Goal: Information Seeking & Learning: Find specific page/section

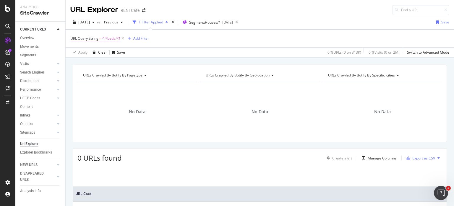
click at [107, 39] on span "^.*beds.*$" at bounding box center [111, 38] width 18 height 8
click at [73, 37] on icon at bounding box center [74, 37] width 2 height 4
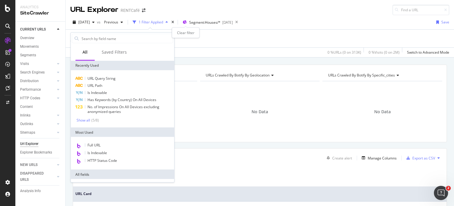
click at [175, 22] on div "times" at bounding box center [172, 22] width 5 height 6
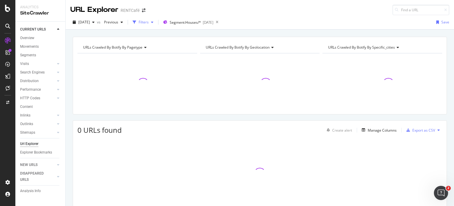
click at [149, 22] on div "Filters" at bounding box center [144, 22] width 10 height 5
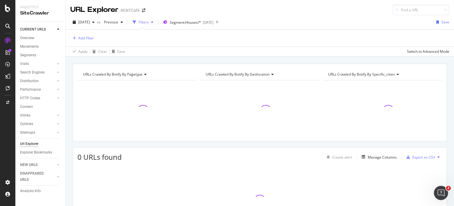
click at [149, 84] on div at bounding box center [137, 108] width 120 height 56
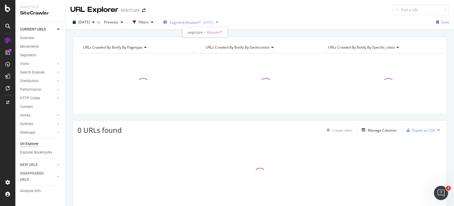
click at [192, 19] on div "Segment: Houses/* [DATE]" at bounding box center [188, 22] width 50 height 9
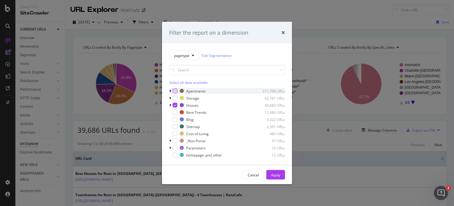
click at [174, 90] on div "modal" at bounding box center [175, 90] width 5 height 5
click at [175, 107] on div "Houses 39,683 URLs" at bounding box center [227, 105] width 116 height 6
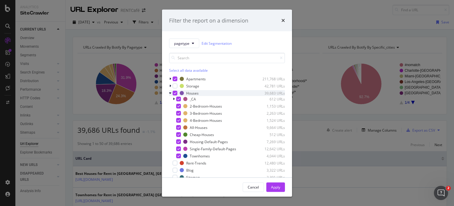
click at [175, 92] on icon "modal" at bounding box center [175, 92] width 3 height 3
click at [269, 184] on button "Apply" at bounding box center [275, 186] width 19 height 9
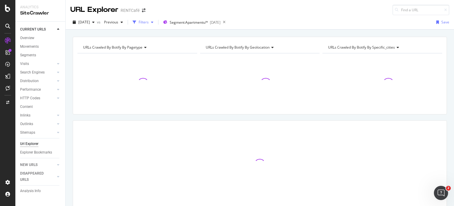
click at [139, 22] on div "button" at bounding box center [134, 22] width 8 height 8
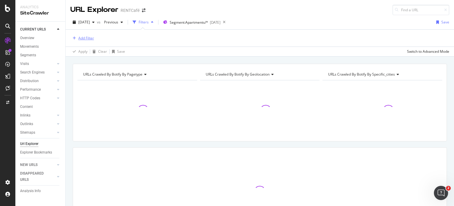
click at [85, 41] on div "Add Filter" at bounding box center [82, 38] width 24 height 7
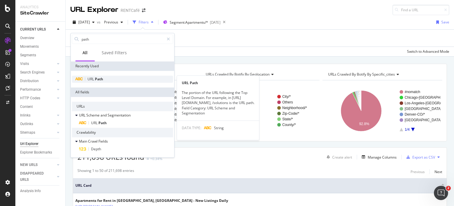
type input "path"
click at [96, 79] on span "Path" at bounding box center [99, 78] width 8 height 5
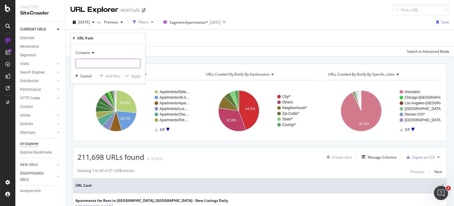
click at [92, 64] on input "text" at bounding box center [108, 63] width 64 height 9
type input "new-[GEOGRAPHIC_DATA]/"
click at [136, 73] on div "Apply" at bounding box center [135, 75] width 9 height 5
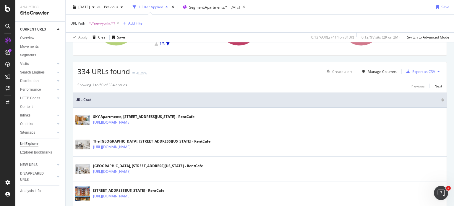
scroll to position [89, 0]
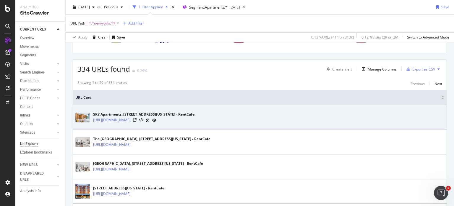
click at [195, 119] on div "[URL][DOMAIN_NAME]" at bounding box center [143, 120] width 101 height 6
click at [137, 119] on icon at bounding box center [135, 120] width 4 height 4
